Goal: Information Seeking & Learning: Learn about a topic

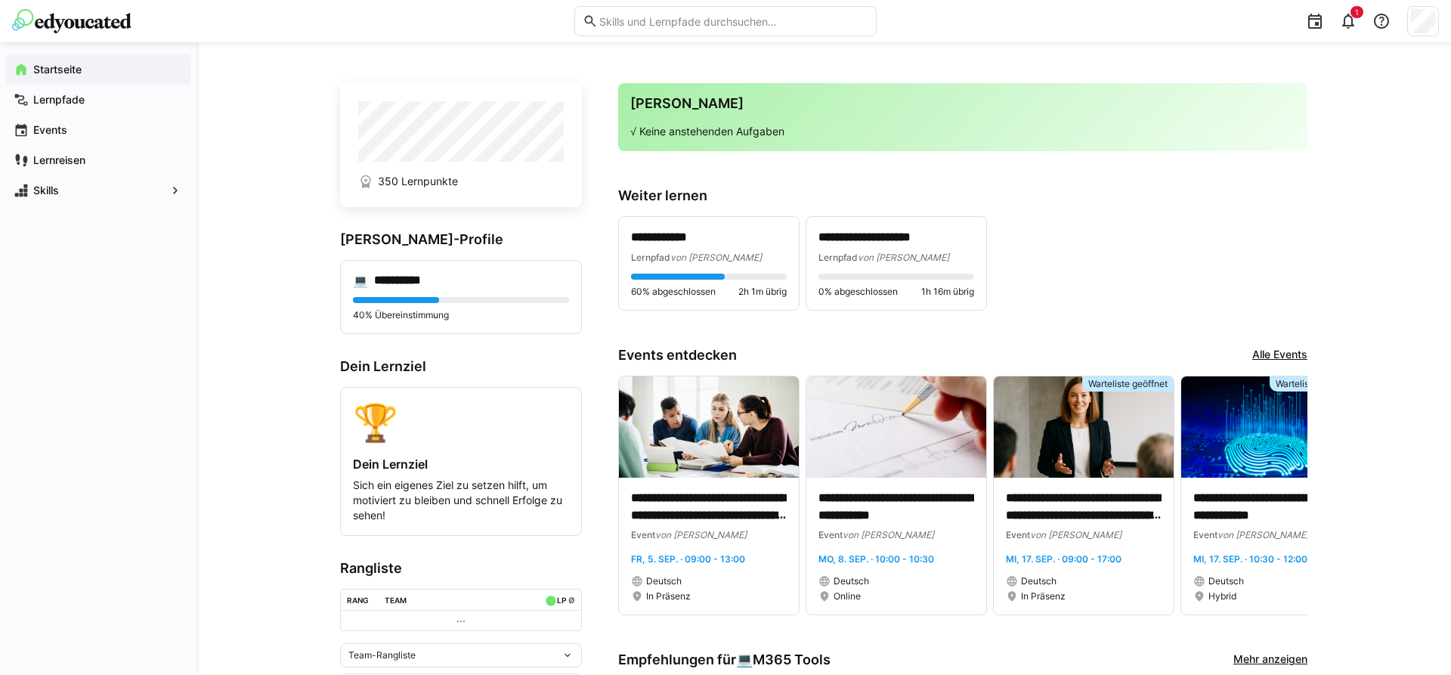
click at [1223, 233] on div "**********" at bounding box center [962, 263] width 689 height 94
click at [1090, 472] on img at bounding box center [1084, 426] width 180 height 101
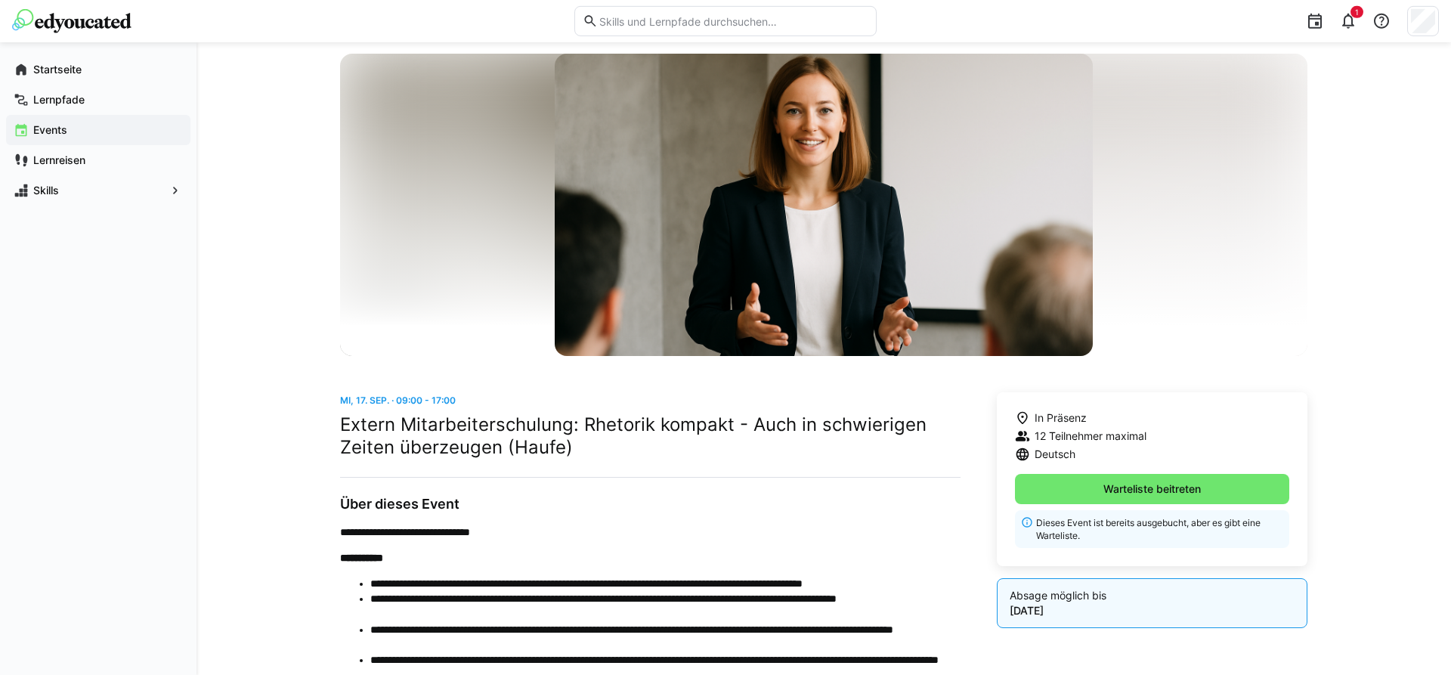
scroll to position [77, 0]
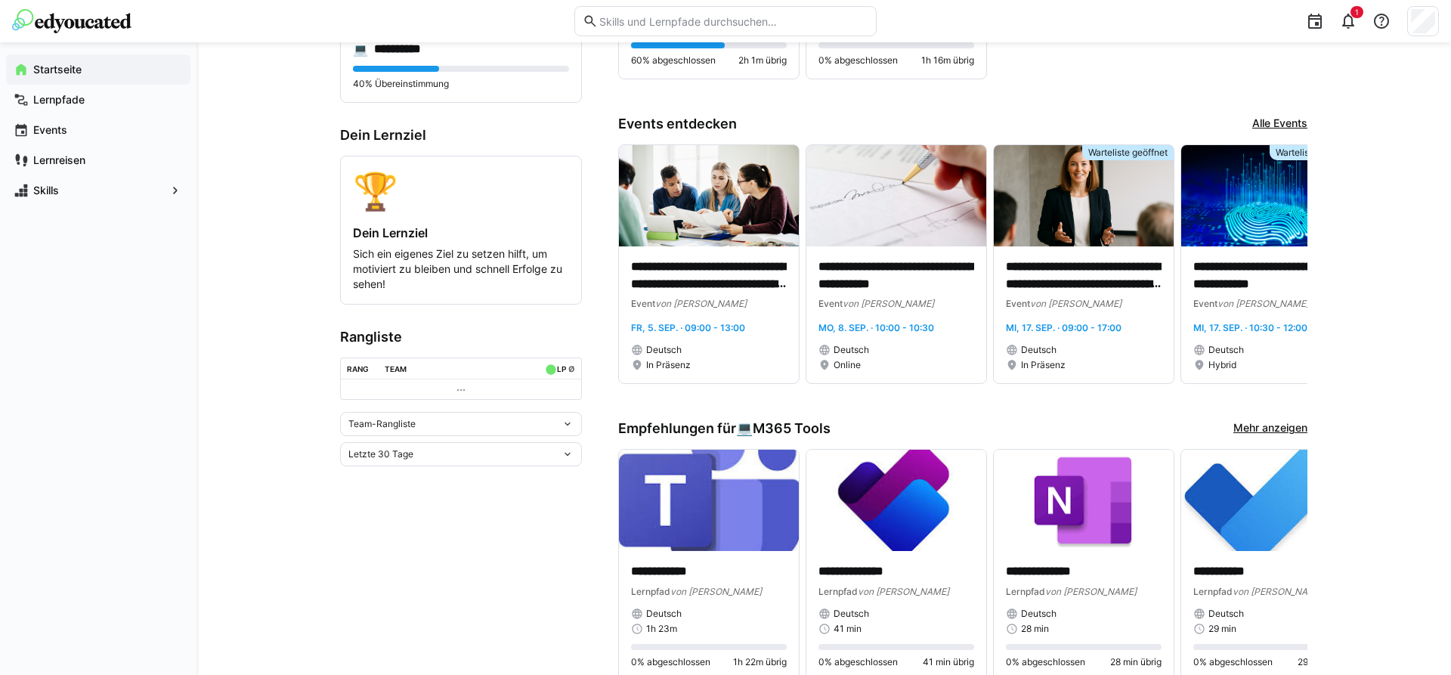
scroll to position [308, 0]
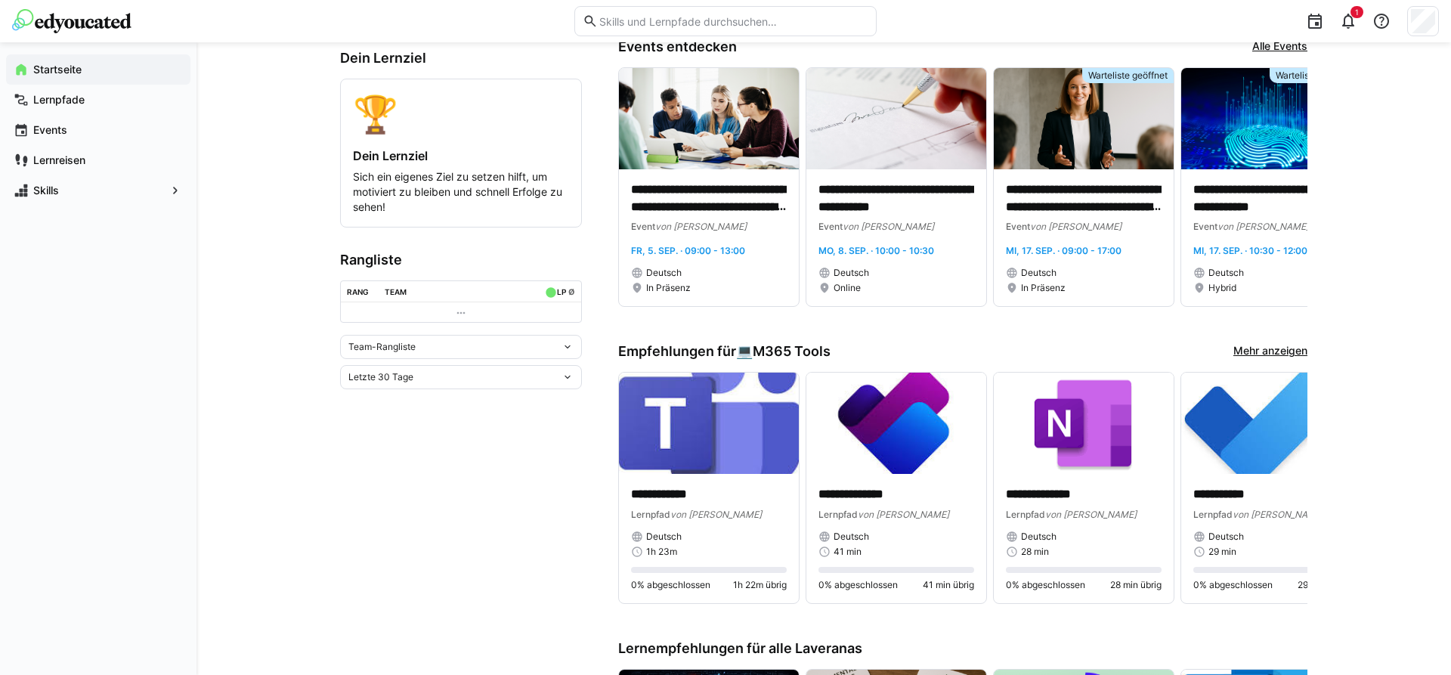
click at [1279, 345] on link "Mehr anzeigen" at bounding box center [1270, 351] width 74 height 17
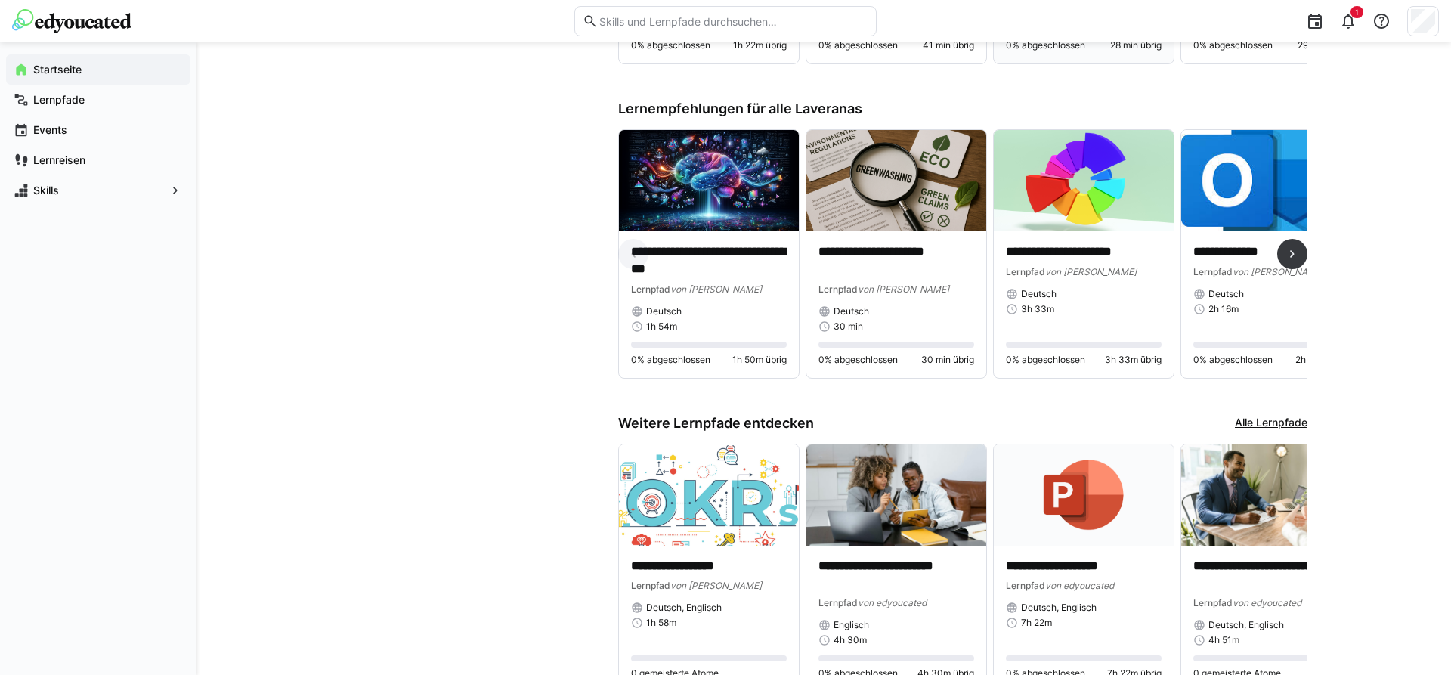
scroll to position [914, 0]
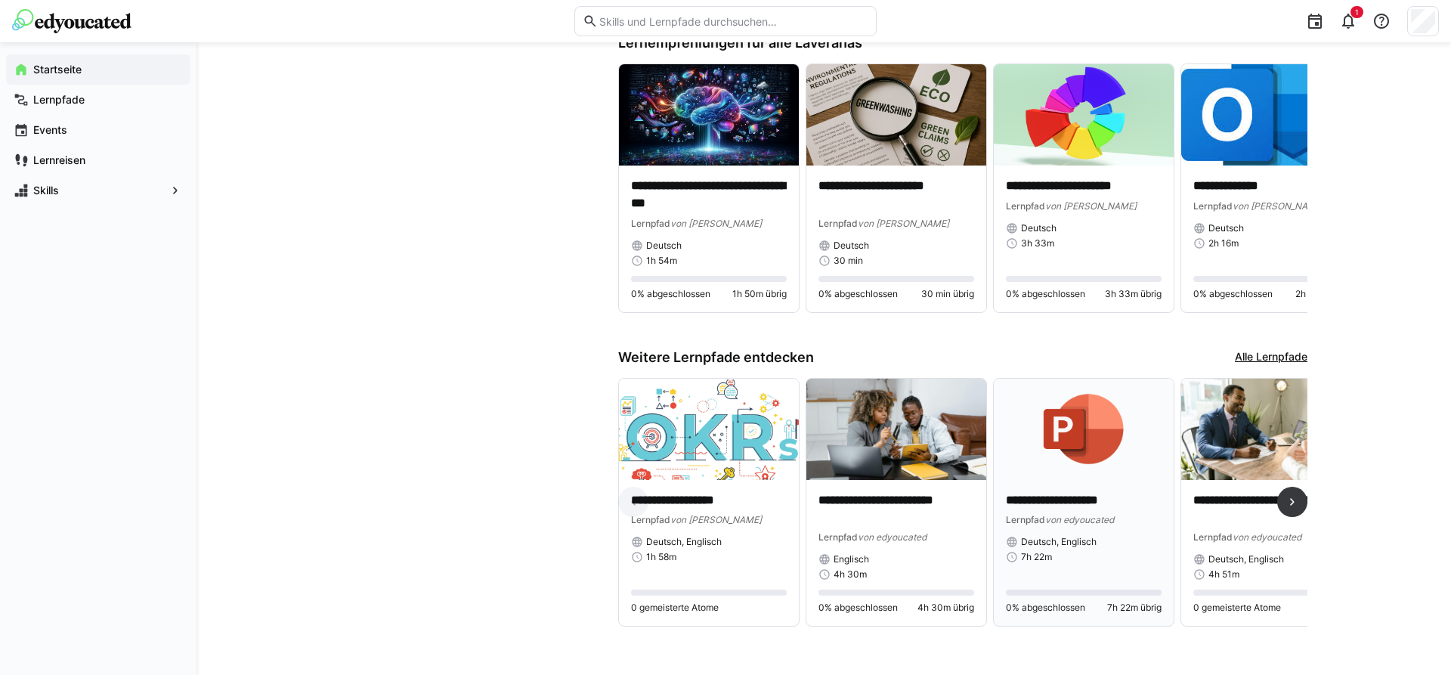
click at [1080, 447] on img at bounding box center [1084, 429] width 180 height 101
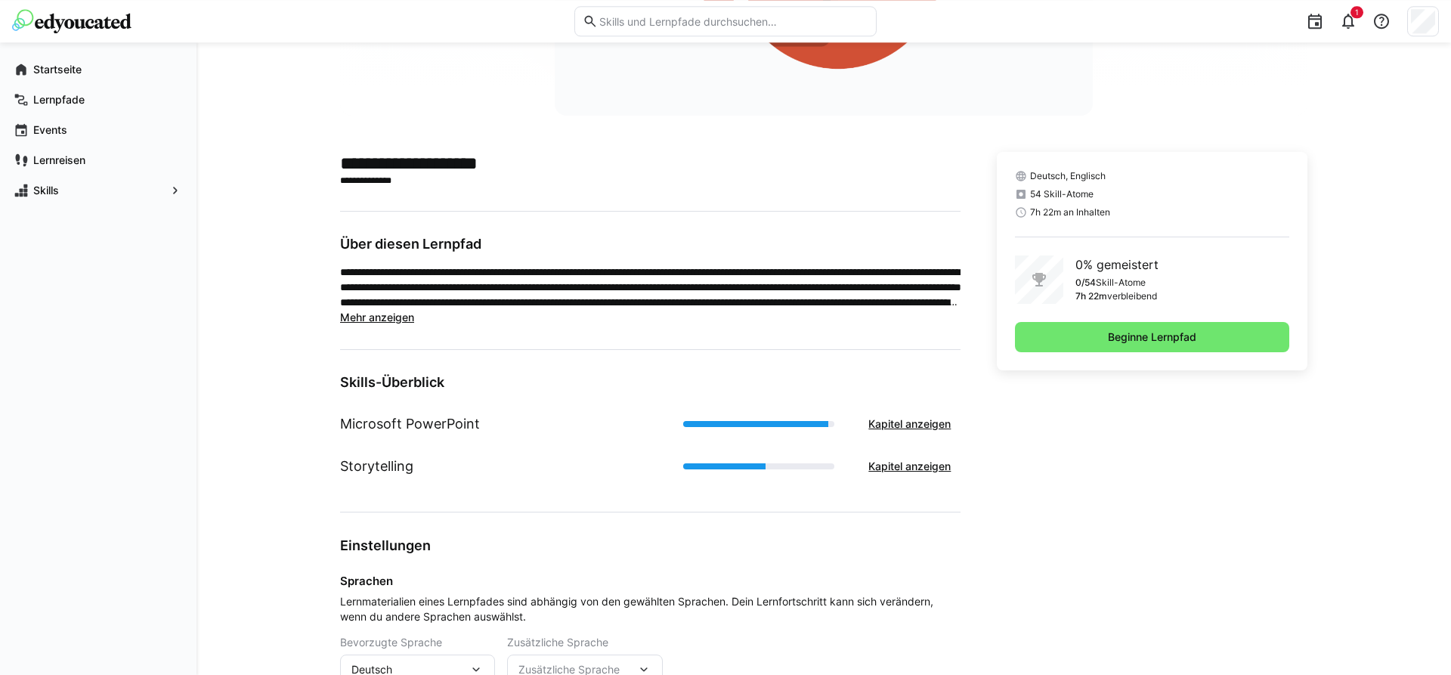
scroll to position [239, 0]
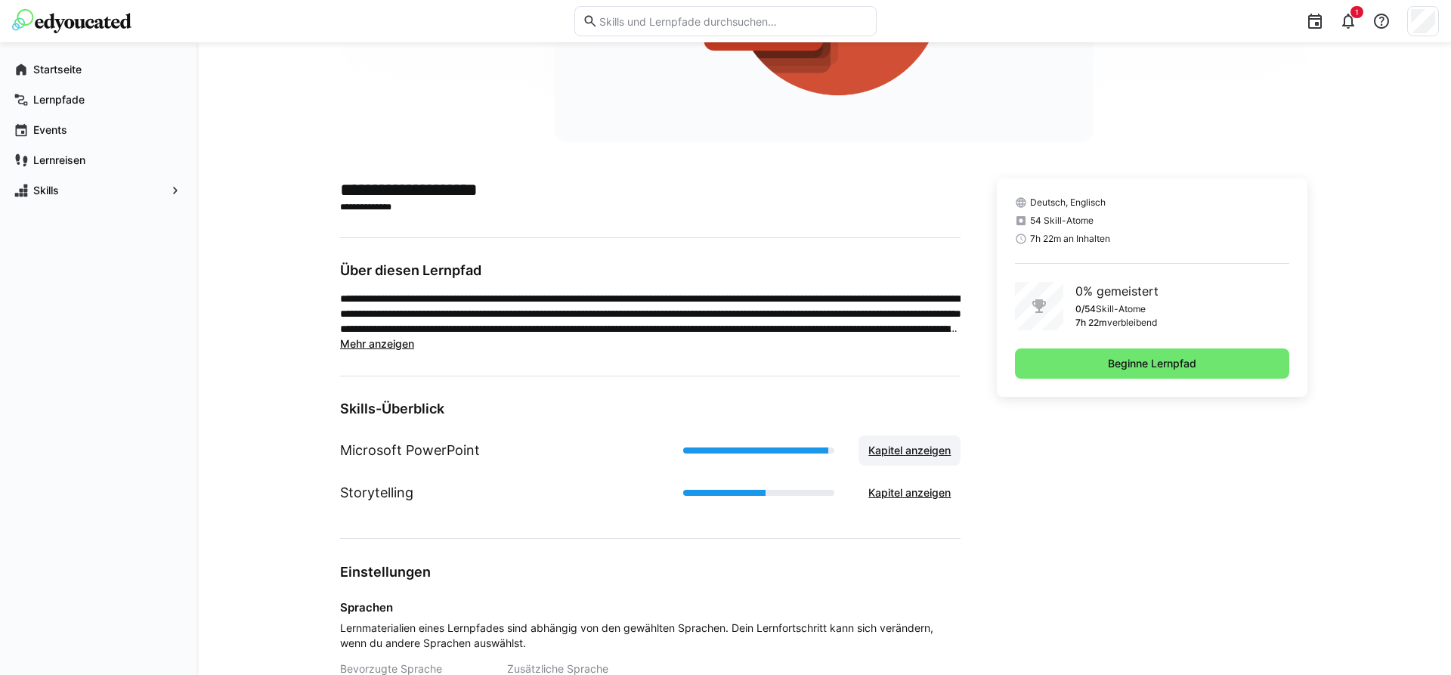
click at [926, 450] on span "Kapitel anzeigen" at bounding box center [909, 450] width 87 height 15
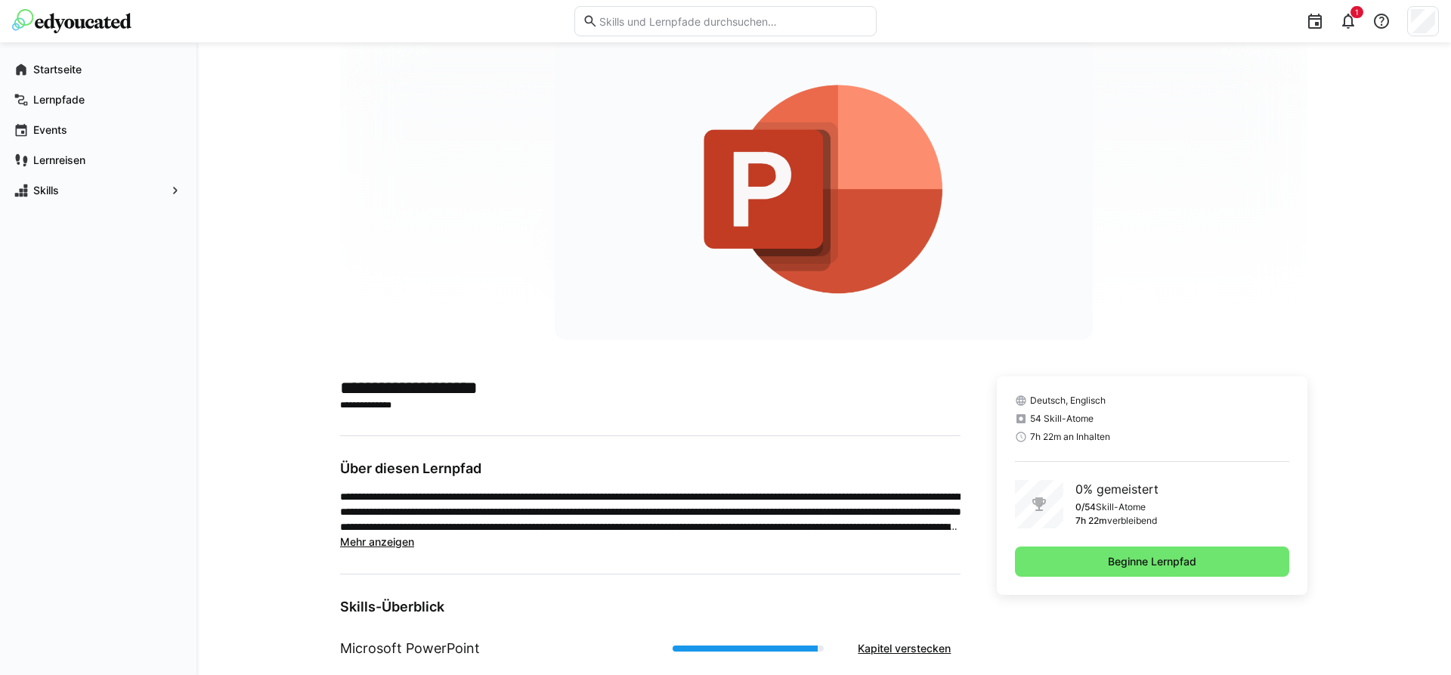
scroll to position [8, 0]
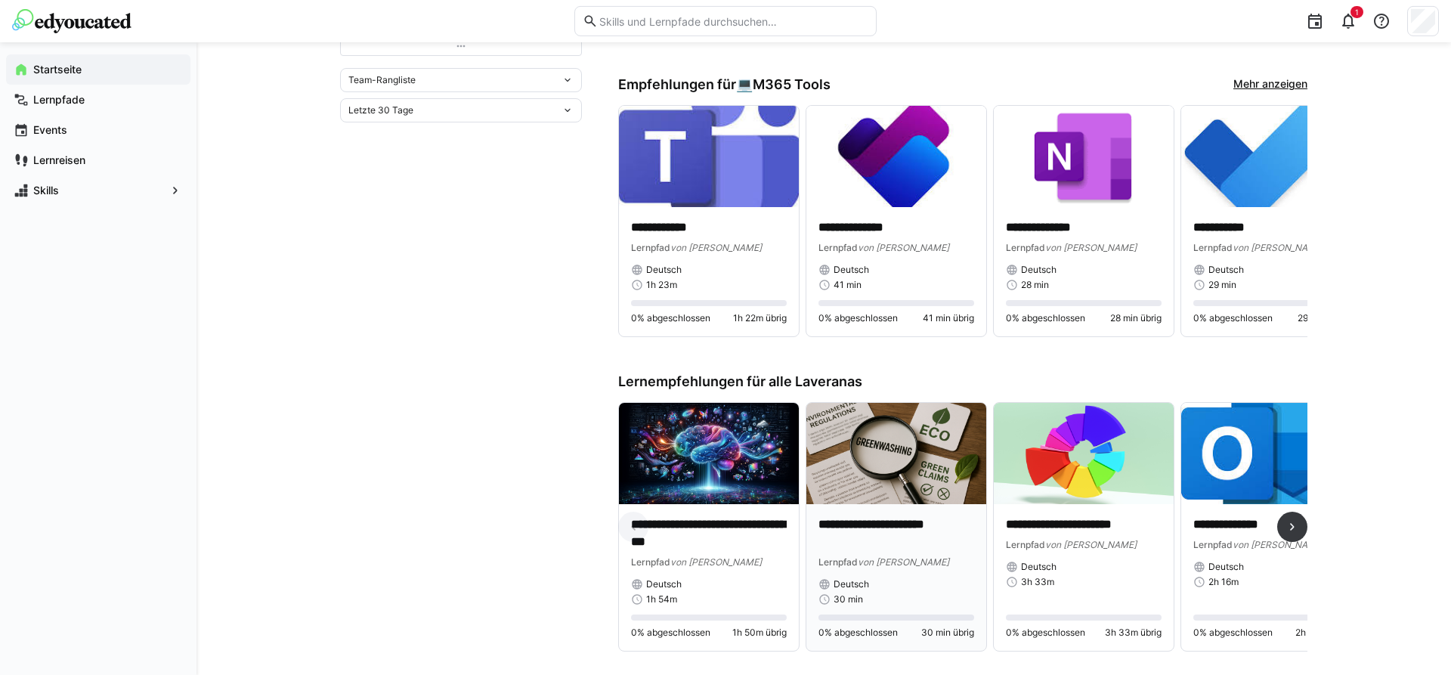
scroll to position [617, 0]
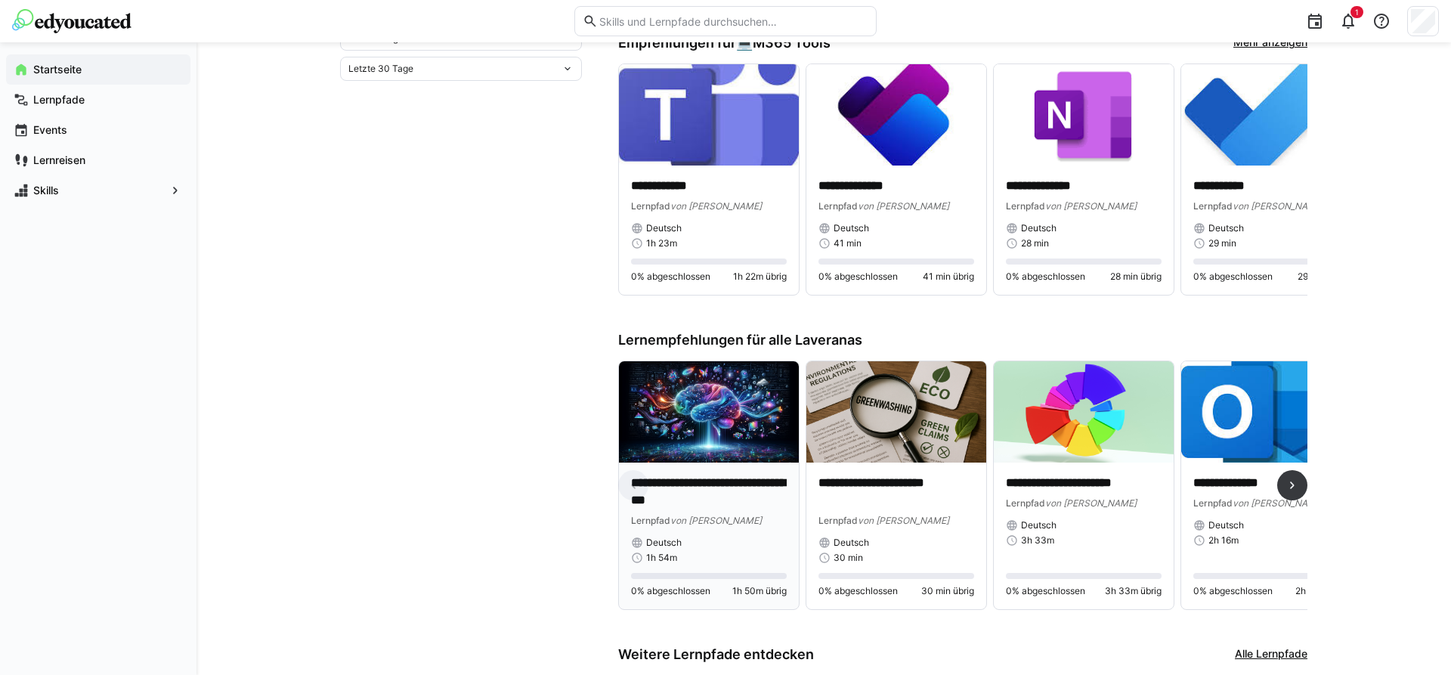
click at [750, 510] on div "**********" at bounding box center [709, 501] width 156 height 53
